Goal: Find specific page/section

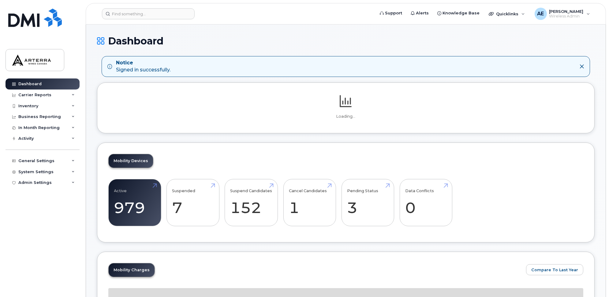
click at [583, 66] on icon at bounding box center [582, 66] width 5 height 5
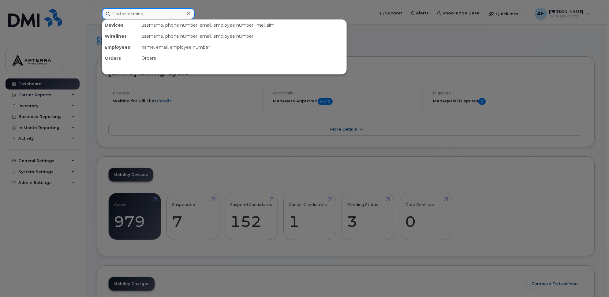
click at [149, 15] on input at bounding box center [148, 13] width 93 height 11
paste input "2892571099"
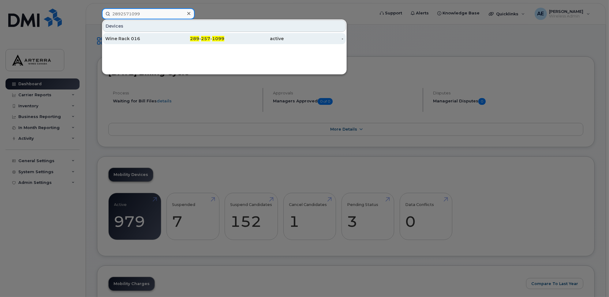
type input "2892571099"
click at [127, 37] on div "Wine Rack 016" at bounding box center [135, 39] width 60 height 6
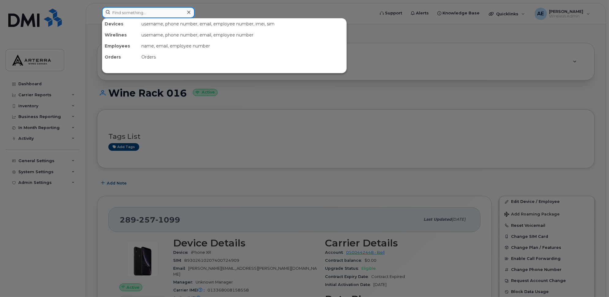
click at [133, 10] on input at bounding box center [148, 12] width 93 height 11
paste input "2895478005"
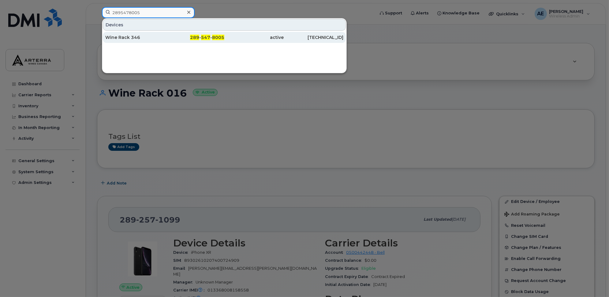
type input "2895478005"
click at [134, 35] on div "Wine Rack 346" at bounding box center [135, 37] width 60 height 6
